Goal: Communication & Community: Answer question/provide support

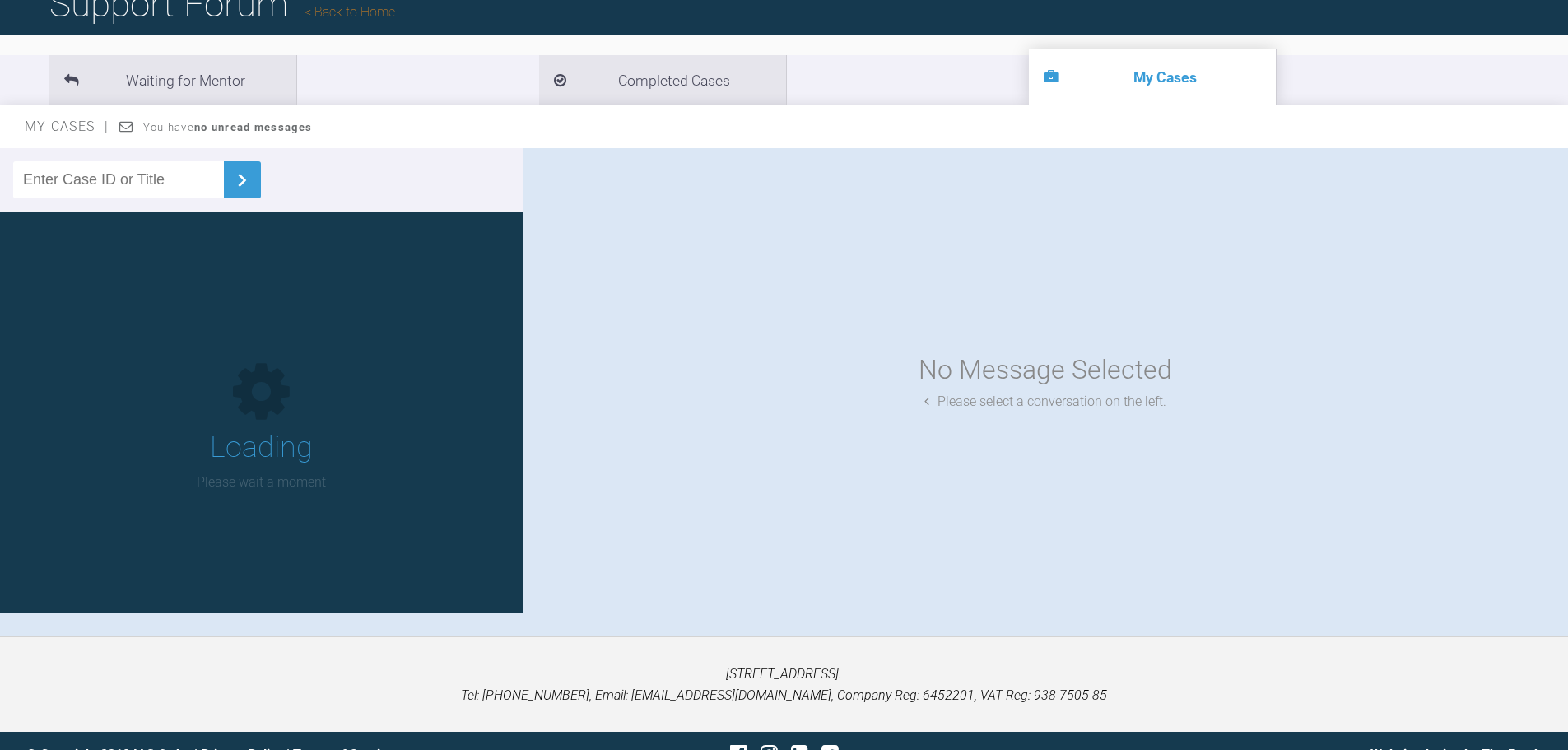
scroll to position [165, 0]
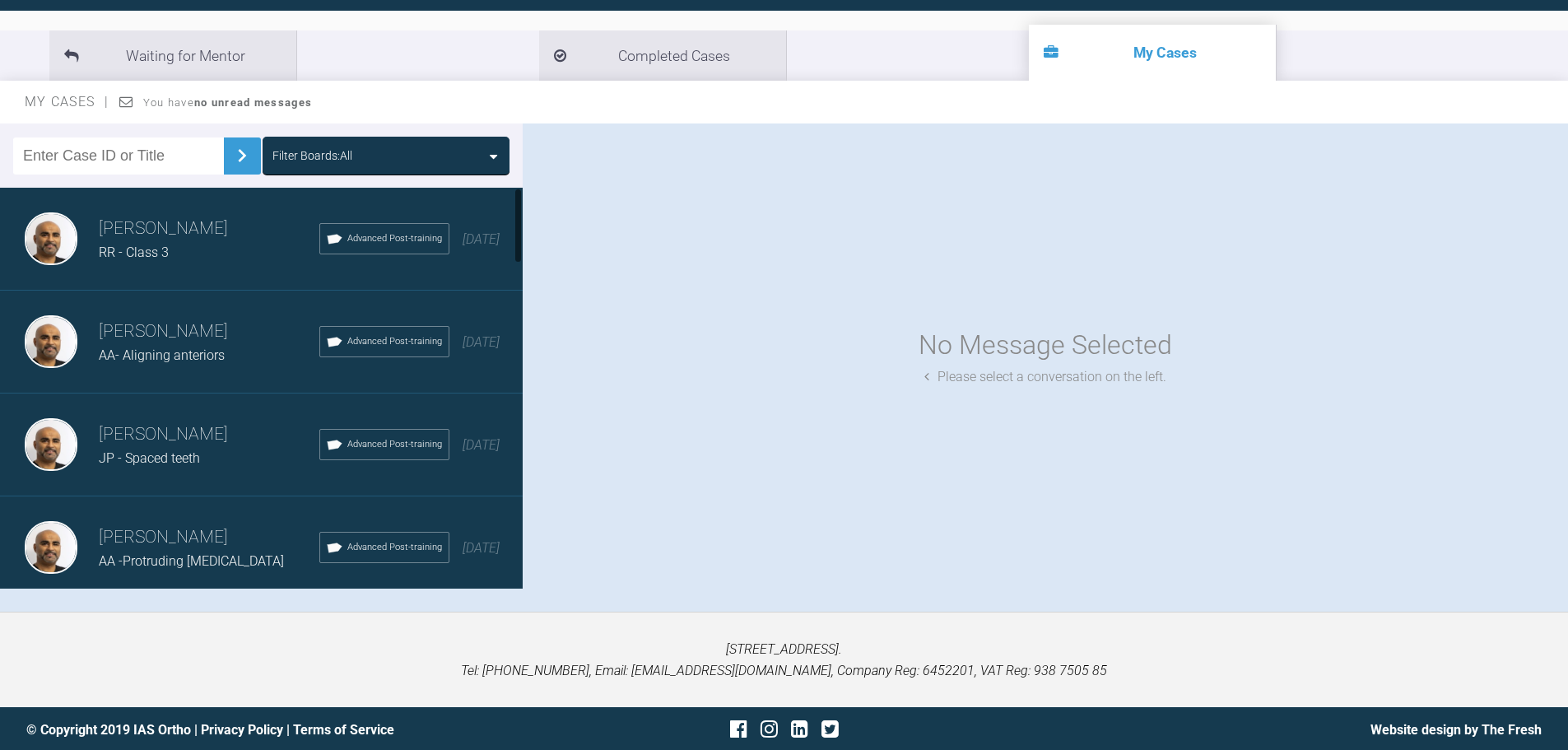
click at [171, 444] on h3 "[PERSON_NAME]" at bounding box center [208, 435] width 221 height 28
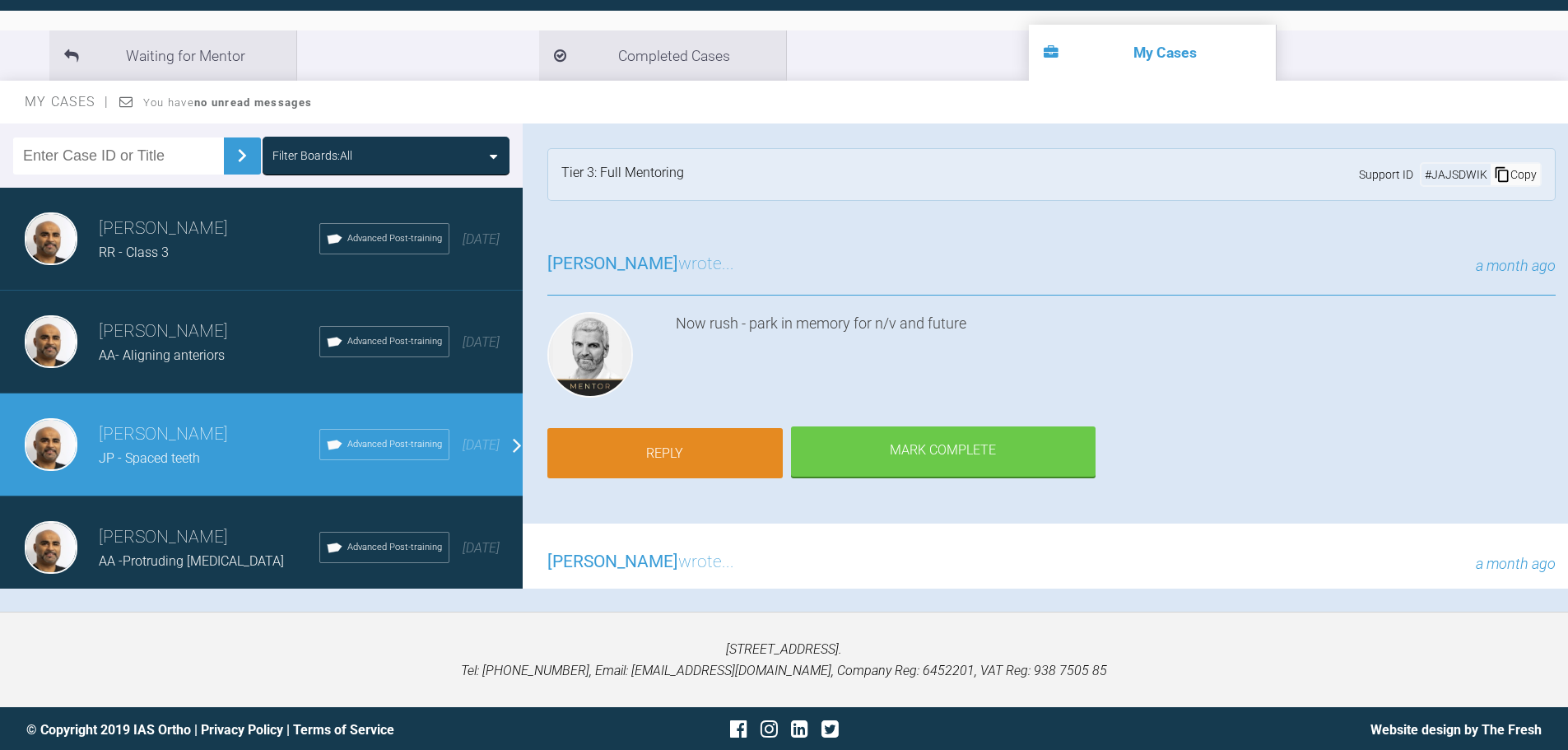
click at [678, 471] on link "Reply" at bounding box center [664, 453] width 235 height 51
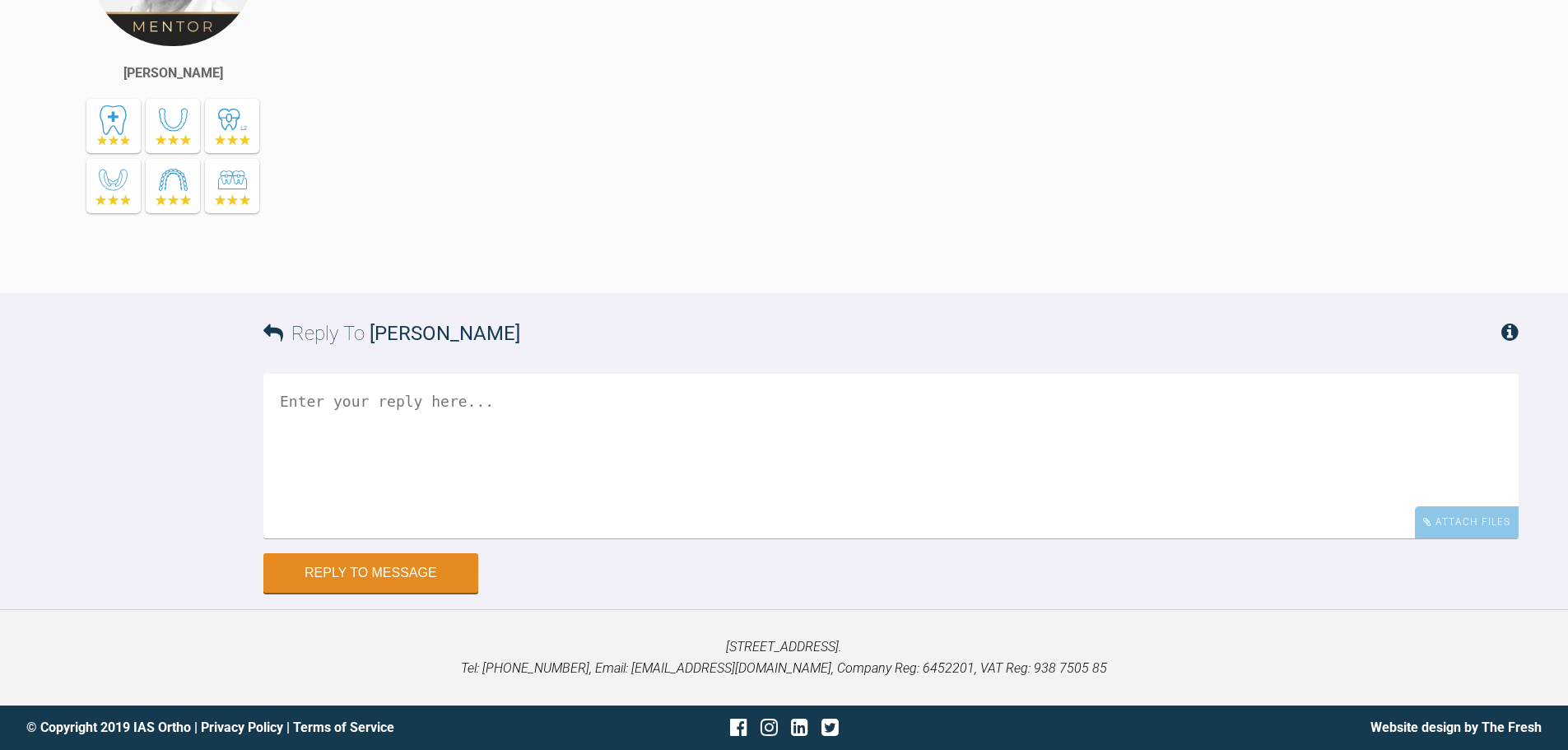
scroll to position [8714, 0]
click at [412, 413] on textarea at bounding box center [891, 456] width 1255 height 165
type textarea "J"
drag, startPoint x: 352, startPoint y: 449, endPoint x: 451, endPoint y: 444, distance: 99.1
click at [451, 444] on textarea "Hi [PERSON_NAME] Laced 3-6 ALL QUADS pc OVER aw" at bounding box center [891, 456] width 1255 height 165
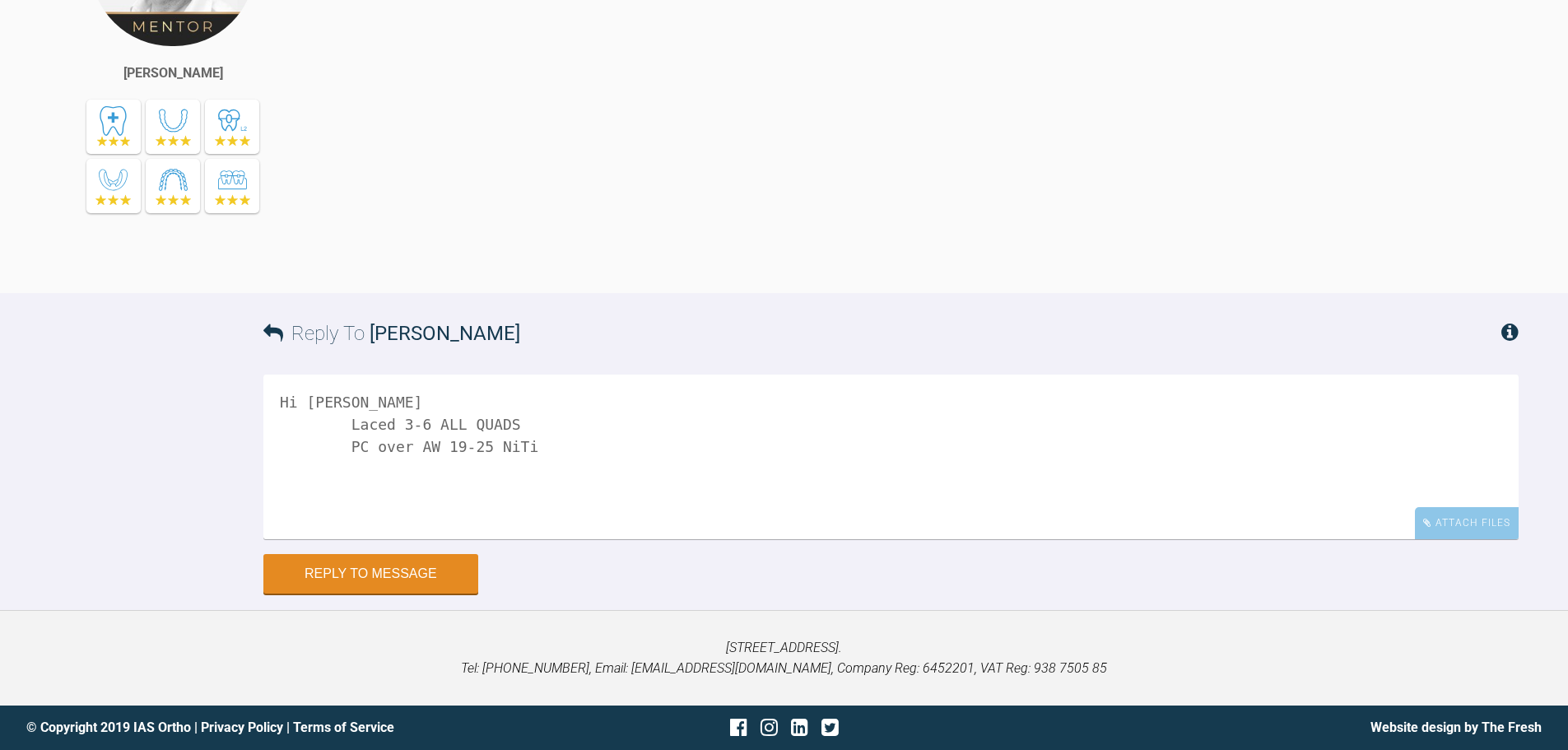
click at [429, 445] on textarea "Hi [PERSON_NAME] Laced 3-6 ALL QUADS PC over AW 19-25 NiTi" at bounding box center [891, 456] width 1255 height 165
click at [588, 439] on textarea "Hi [PERSON_NAME] Laced 3-6 ALL QUADS PC over AW 6-6 19-25 NiTi" at bounding box center [891, 456] width 1255 height 165
type textarea "Hi [PERSON_NAME] Laced 3-6 ALL QUADS PC over AW 6-6 19-25 NiTi both upper/lower"
click at [1433, 517] on div "Attach Files" at bounding box center [1466, 523] width 103 height 32
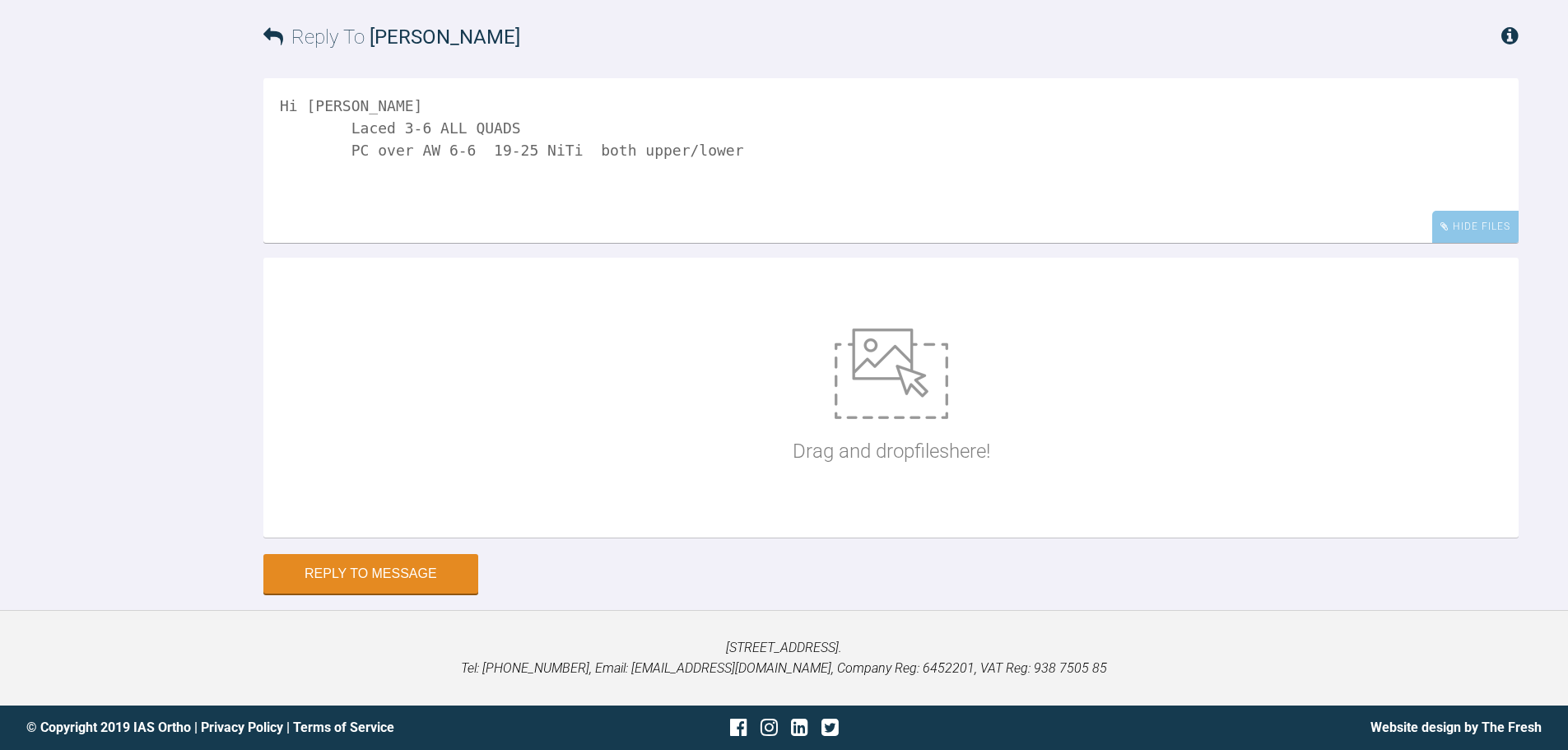
scroll to position [9010, 0]
click at [904, 355] on img at bounding box center [891, 373] width 114 height 90
type input "C:\fakepath\IMG_0108 - Copy.JPG"
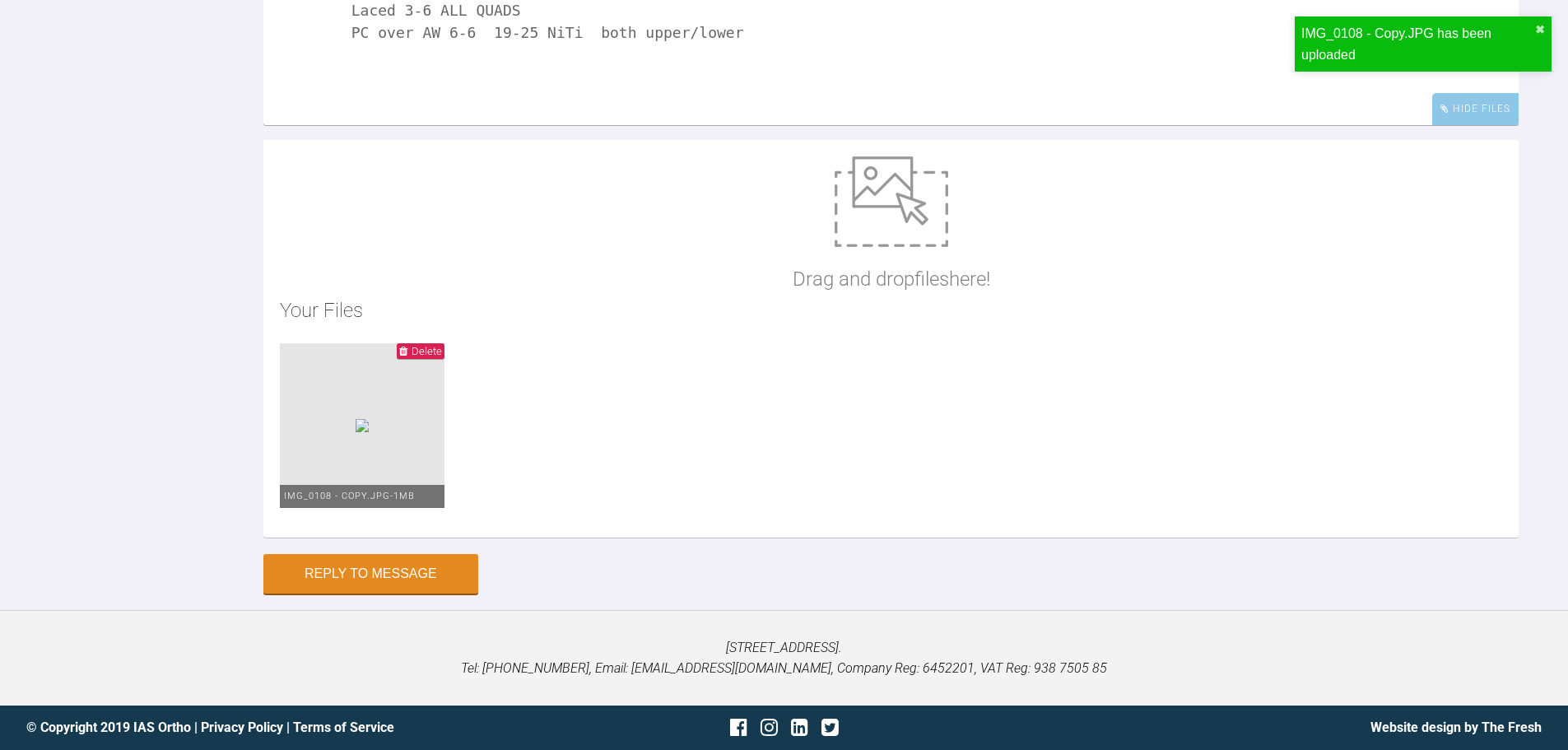
click at [900, 247] on img at bounding box center [891, 201] width 114 height 90
type input "C:\fakepath\IMG_0101 - Copy.JPG"
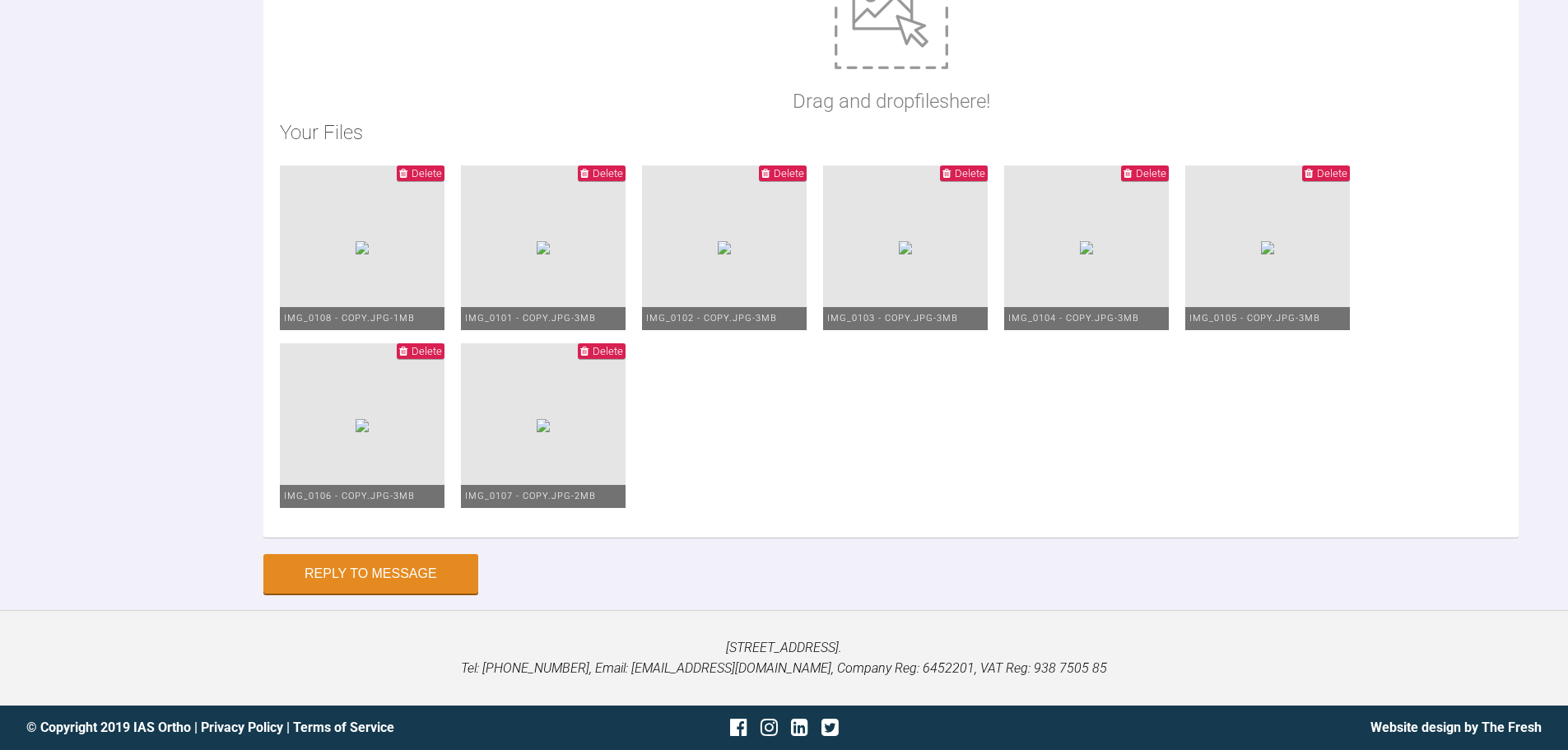
scroll to position [8893, 0]
drag, startPoint x: 760, startPoint y: 267, endPoint x: 770, endPoint y: 266, distance: 10.0
drag, startPoint x: 471, startPoint y: 281, endPoint x: 482, endPoint y: 295, distance: 17.8
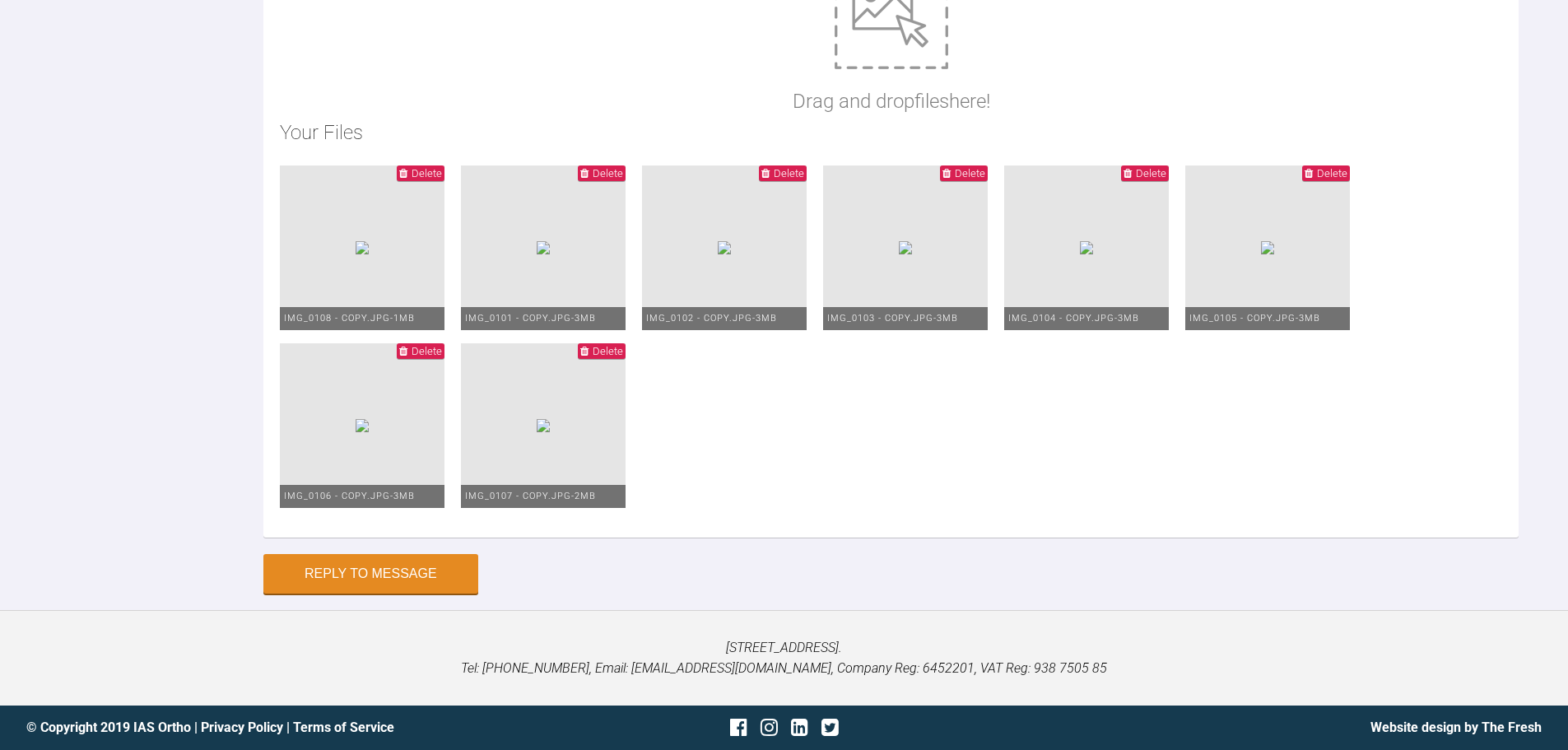
type textarea "Hi [PERSON_NAME] Laced 3-6 ALL QUADS PC over AW 6-6 19-25 NiTi both upper/lower…"
click at [363, 564] on button "Reply to Message" at bounding box center [370, 575] width 215 height 39
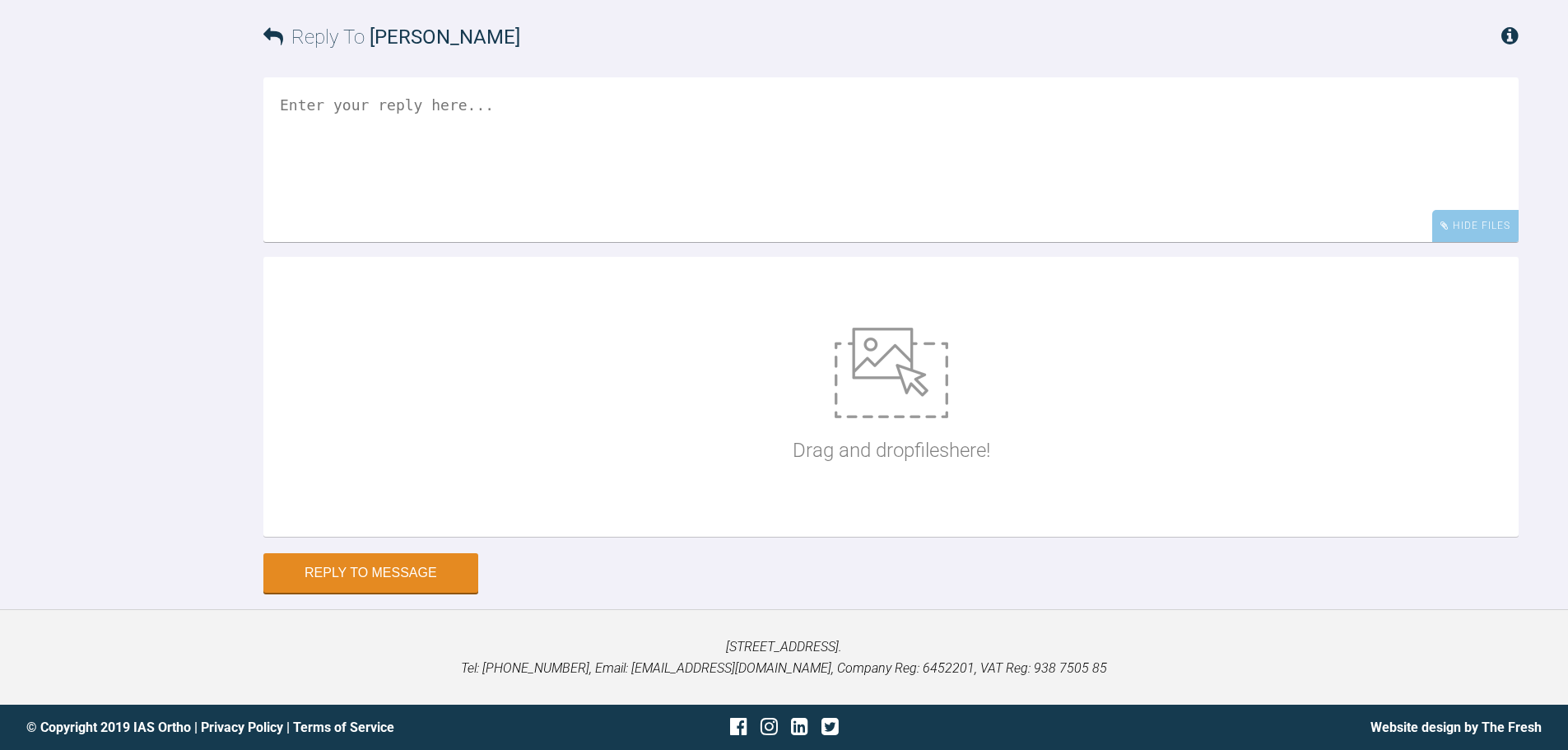
scroll to position [9639, 0]
